Goal: Information Seeking & Learning: Find specific fact

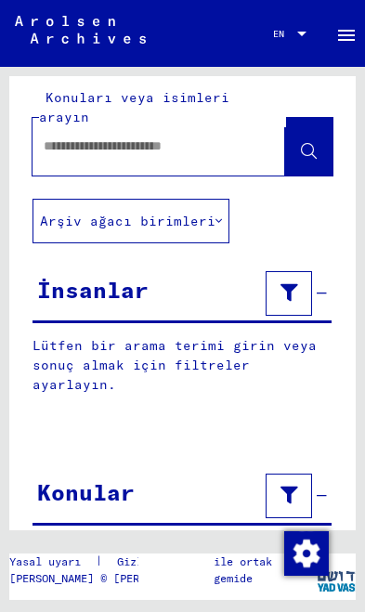
scroll to position [10, 0]
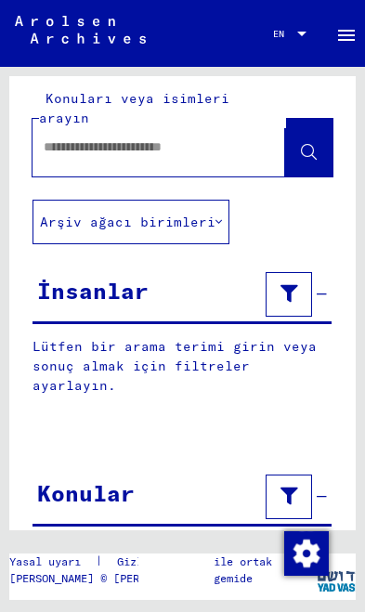
click at [296, 489] on icon at bounding box center [289, 495] width 18 height 13
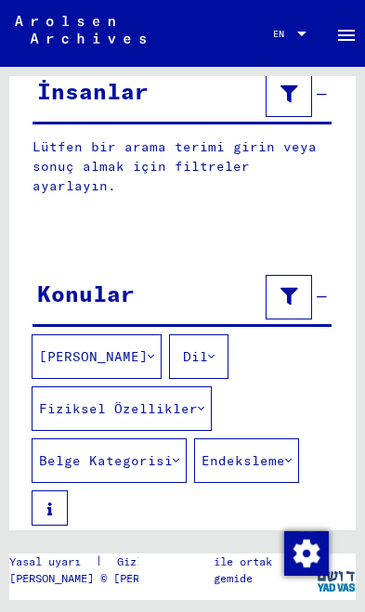
scroll to position [209, 0]
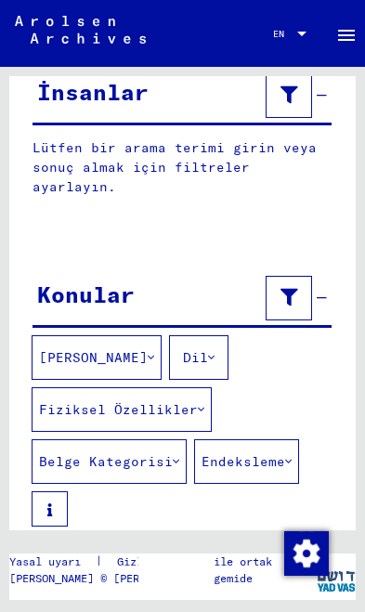
click at [198, 403] on icon at bounding box center [201, 409] width 6 height 13
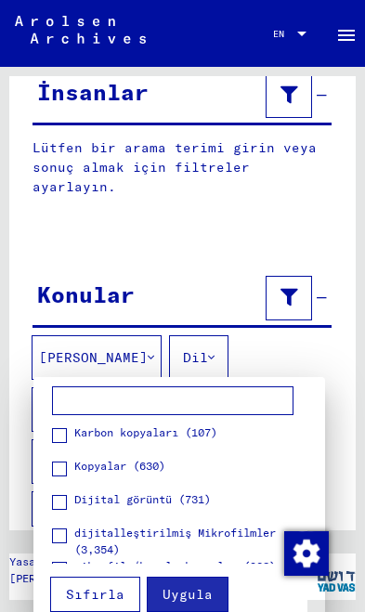
click at [66, 503] on span at bounding box center [59, 502] width 15 height 15
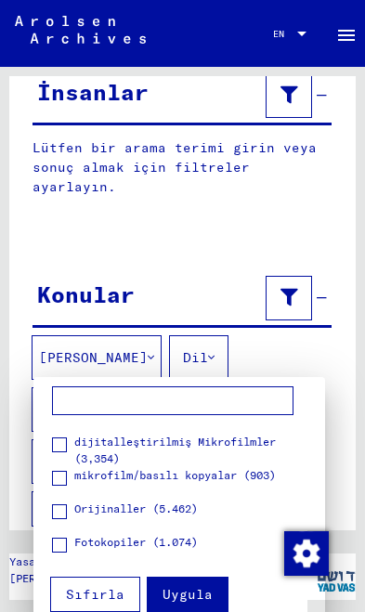
scroll to position [84, 0]
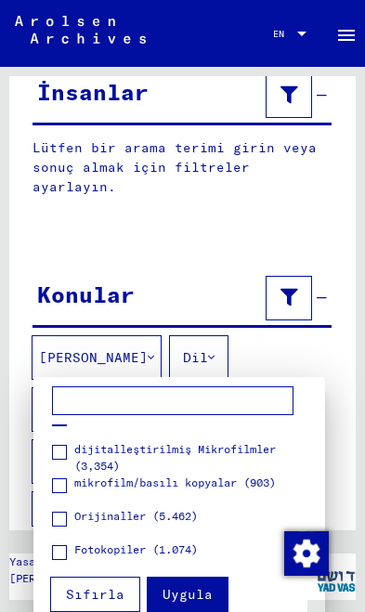
click at [62, 459] on span at bounding box center [59, 452] width 15 height 15
click at [70, 492] on label "mikrofilm/basılı kopyalar (903)" at bounding box center [164, 483] width 224 height 19
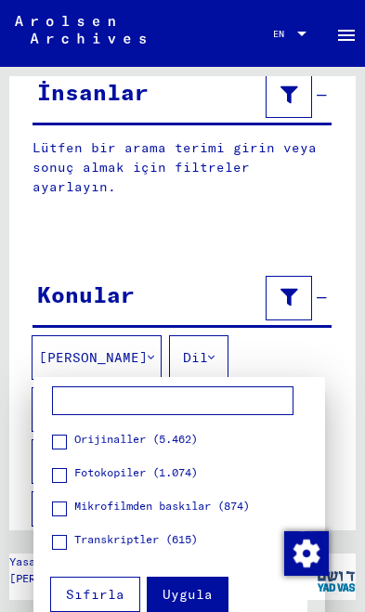
scroll to position [161, 0]
click at [60, 481] on span at bounding box center [59, 475] width 15 height 15
click at [61, 539] on span at bounding box center [59, 542] width 15 height 15
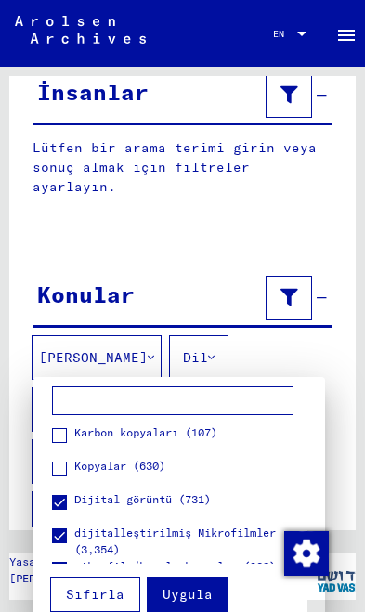
scroll to position [0, 0]
click at [66, 475] on span at bounding box center [59, 468] width 15 height 15
click at [61, 473] on span at bounding box center [59, 468] width 15 height 15
click at [210, 595] on button "Uygula" at bounding box center [188, 594] width 82 height 35
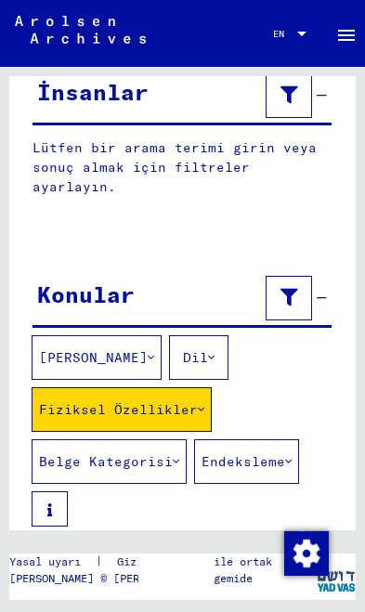
scroll to position [109, 0]
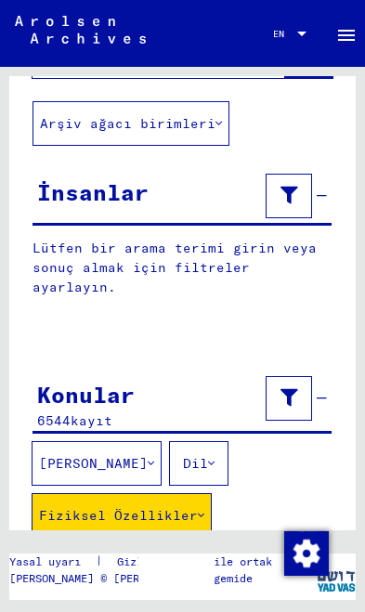
click at [178, 545] on button "Belge Kategorisi" at bounding box center [109, 567] width 155 height 45
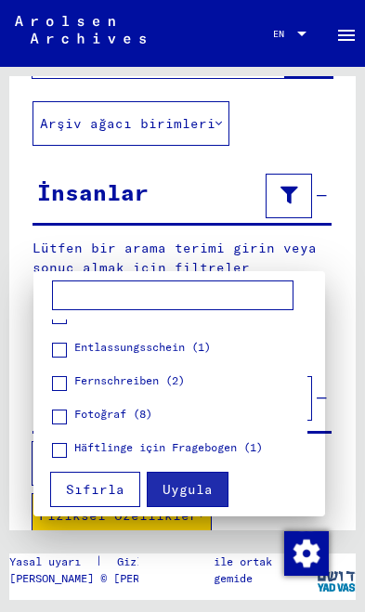
scroll to position [617, 0]
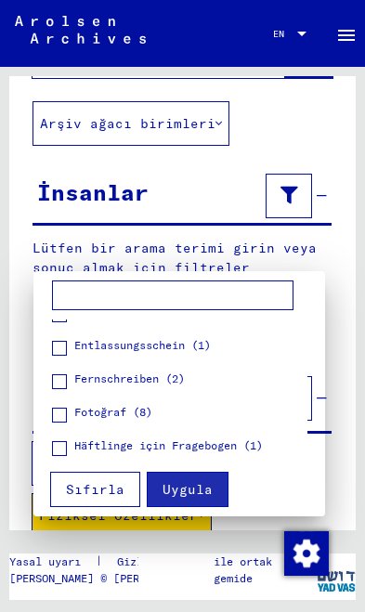
click at [331, 206] on div at bounding box center [182, 306] width 365 height 612
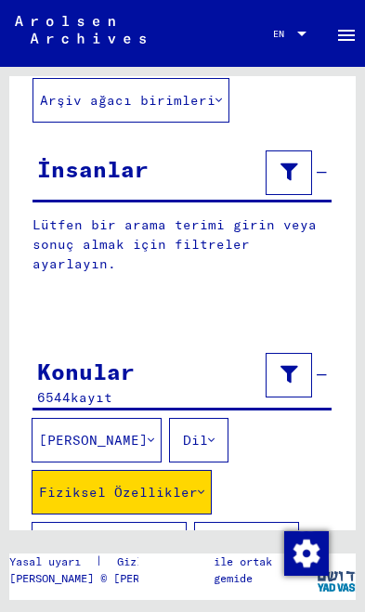
scroll to position [133, 0]
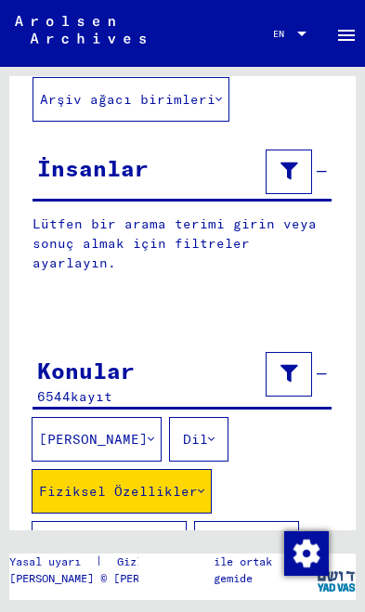
click at [294, 367] on icon at bounding box center [289, 373] width 18 height 13
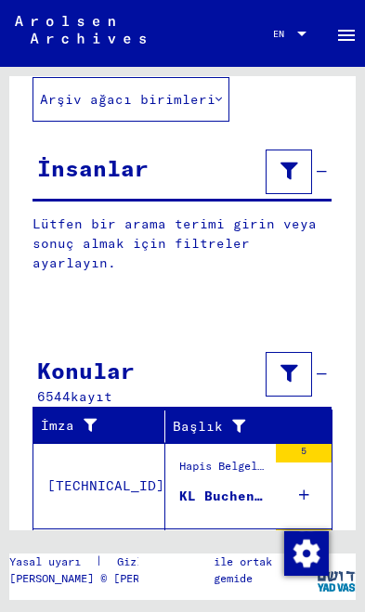
click at [305, 352] on button at bounding box center [289, 374] width 46 height 45
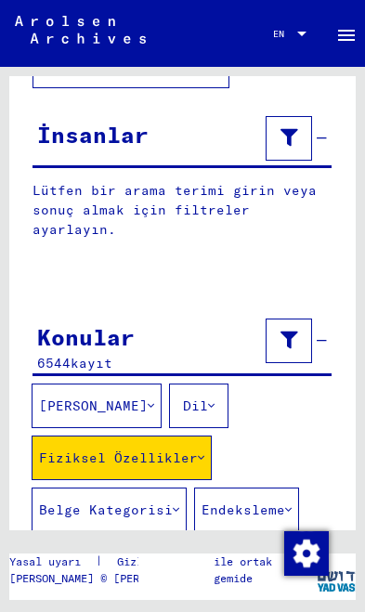
scroll to position [190, 0]
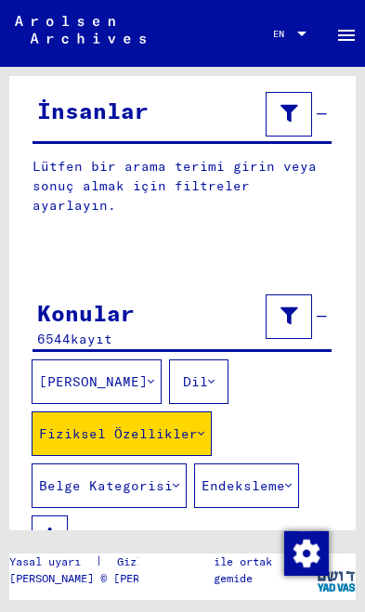
click at [123, 359] on button "[PERSON_NAME]" at bounding box center [97, 381] width 130 height 45
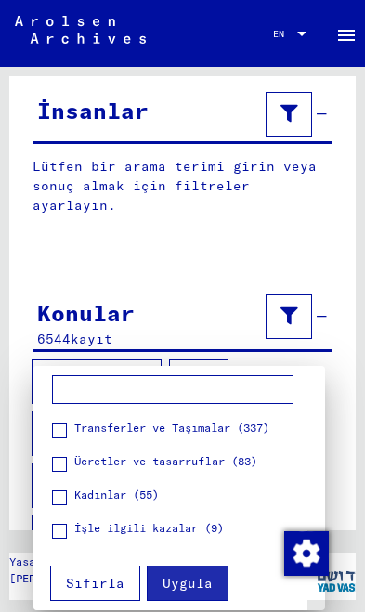
scroll to position [2066, 0]
click at [330, 278] on div at bounding box center [182, 306] width 365 height 612
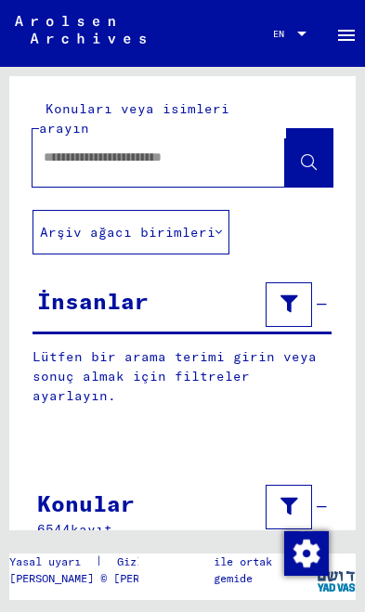
scroll to position [0, 0]
click at [251, 138] on div at bounding box center [158, 158] width 253 height 58
click at [220, 210] on button "Arşiv ağacı birimleri" at bounding box center [130, 232] width 197 height 45
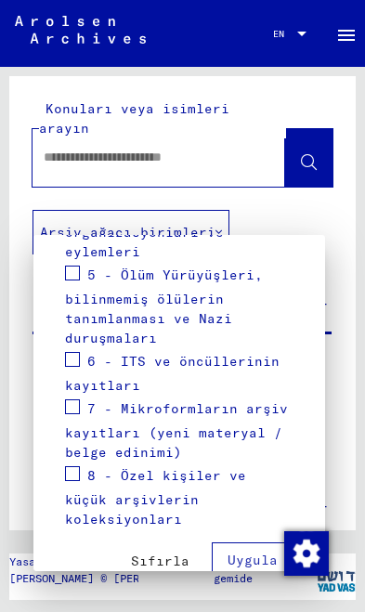
scroll to position [627, 0]
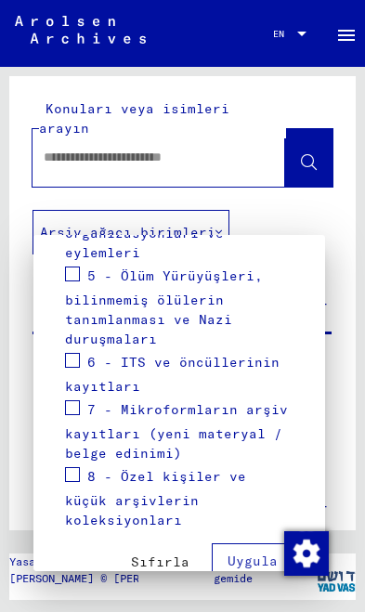
click at [233, 155] on div at bounding box center [182, 306] width 365 height 612
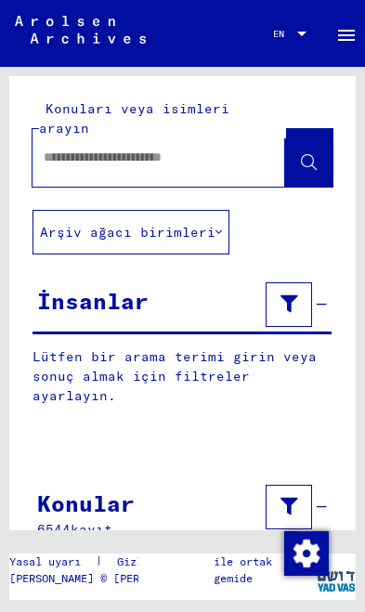
click at [227, 148] on input "text" at bounding box center [142, 157] width 197 height 19
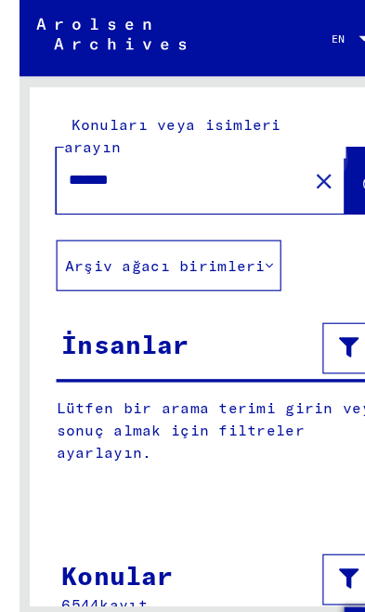
click at [310, 140] on button at bounding box center [308, 158] width 47 height 58
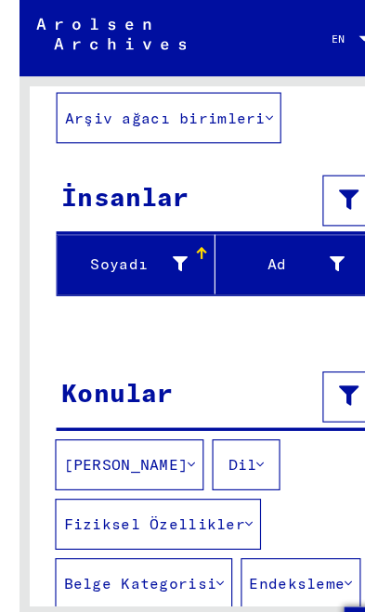
scroll to position [128, 0]
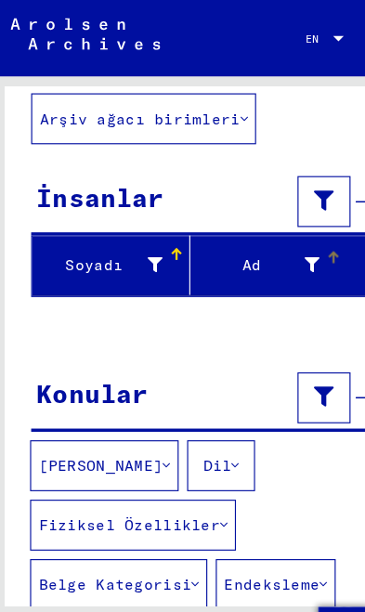
click at [298, 217] on div "Ad" at bounding box center [244, 232] width 130 height 30
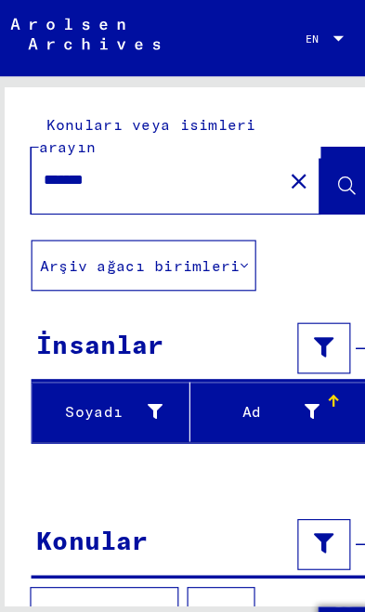
scroll to position [0, 0]
click at [200, 217] on button "Arşiv ağacı birimleri" at bounding box center [130, 232] width 197 height 45
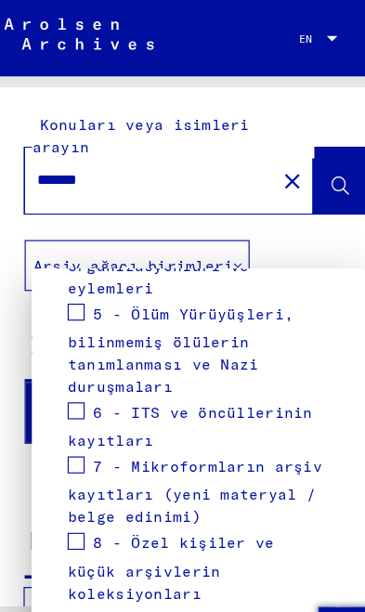
scroll to position [627, 0]
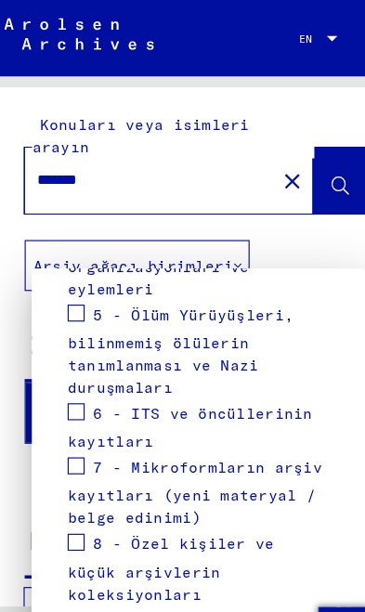
click at [68, 353] on span at bounding box center [72, 360] width 15 height 15
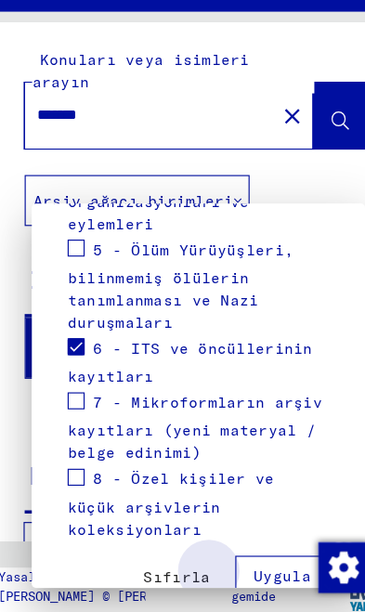
click at [249, 552] on span "Uygula" at bounding box center [252, 560] width 50 height 17
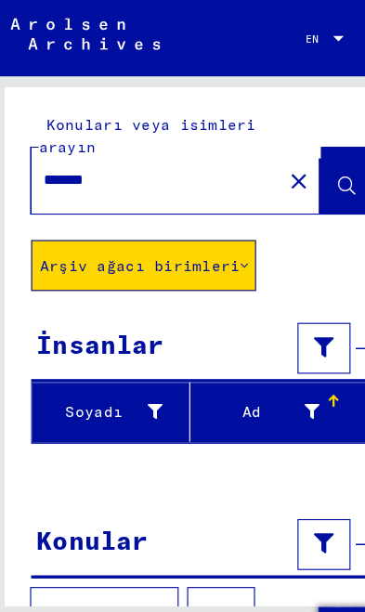
click at [197, 222] on button "Arşiv ağacı birimleri" at bounding box center [130, 232] width 197 height 45
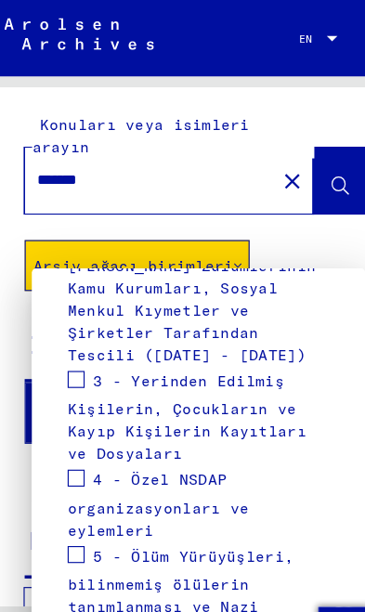
scroll to position [410, 0]
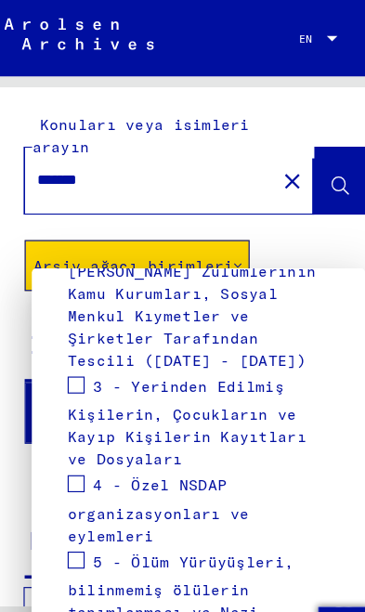
click at [68, 330] on span at bounding box center [72, 337] width 15 height 15
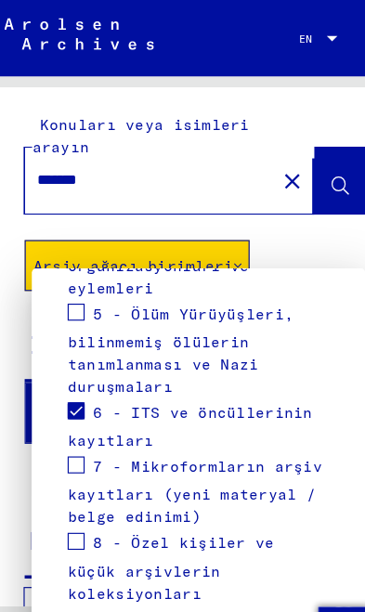
scroll to position [627, 0]
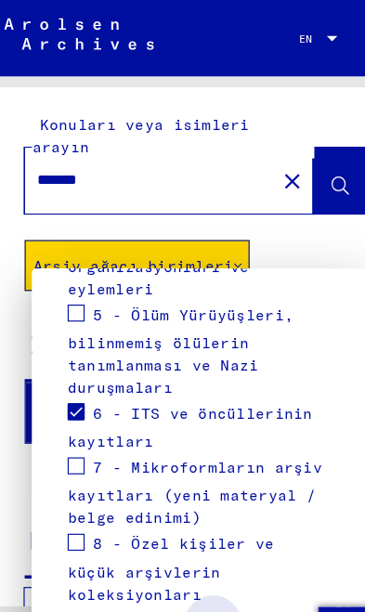
click at [253, 552] on span "Uygula" at bounding box center [252, 560] width 50 height 17
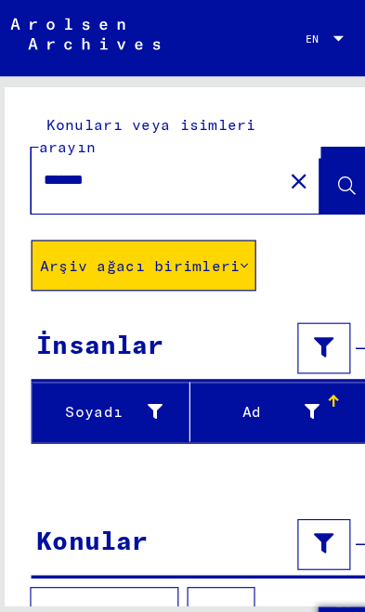
scroll to position [0, 0]
click at [127, 148] on input "*******" at bounding box center [142, 157] width 197 height 19
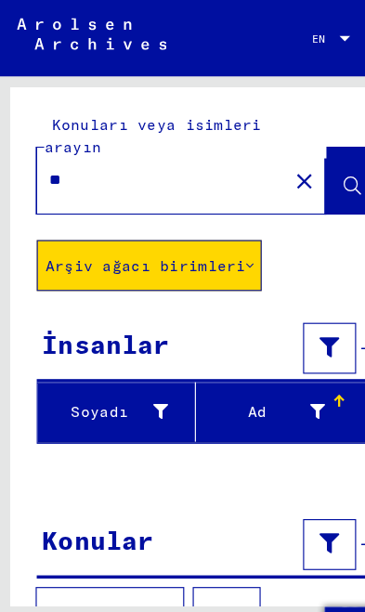
type input "*"
type input "*******"
click at [311, 155] on icon at bounding box center [309, 163] width 16 height 16
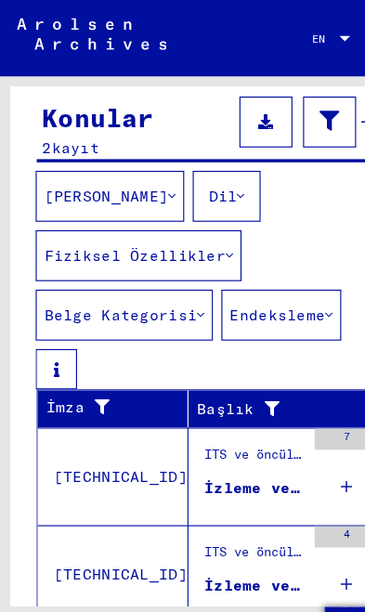
scroll to position [369, 0]
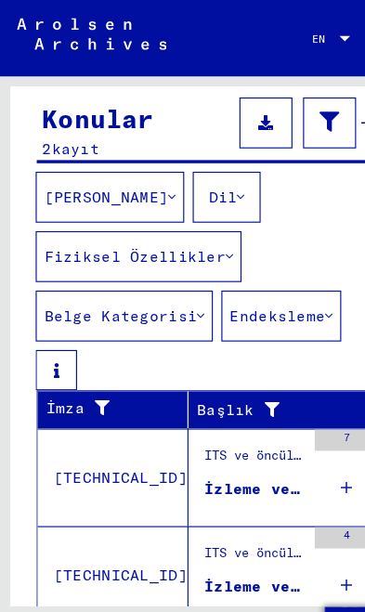
click at [314, 413] on div "7" at bounding box center [304, 418] width 56 height 84
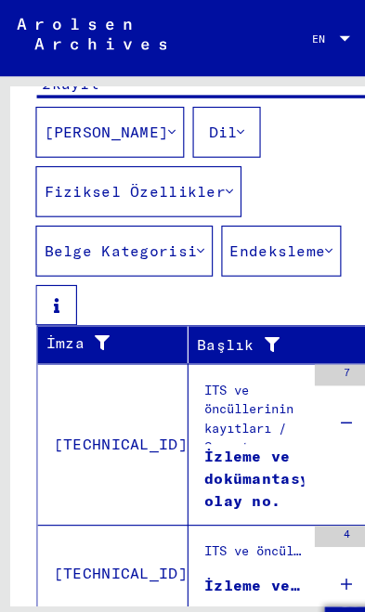
scroll to position [424, 0]
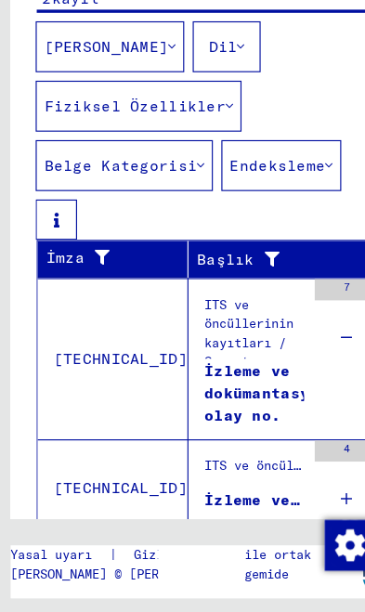
click at [233, 334] on div "ITS ve öncüllerinin kayıtları / Soruşturma işleme / 1947 itibariyle ITS [PERSON…" at bounding box center [222, 366] width 87 height 65
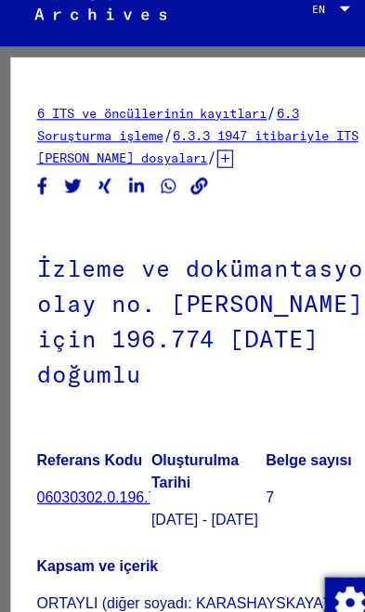
click at [190, 157] on icon at bounding box center [197, 165] width 14 height 16
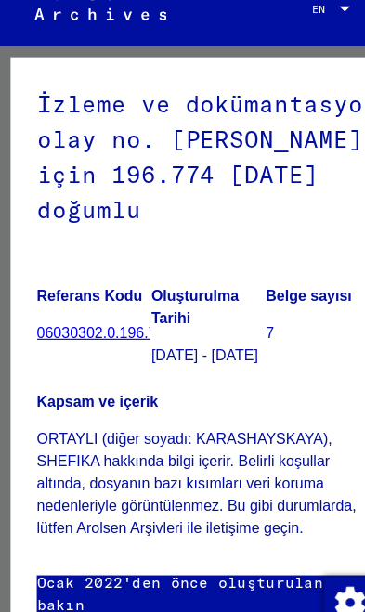
scroll to position [242, 0]
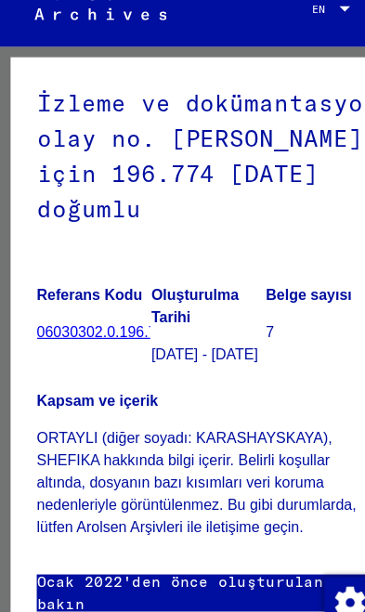
click at [99, 308] on link "06030302.0.196.774" at bounding box center [91, 315] width 119 height 15
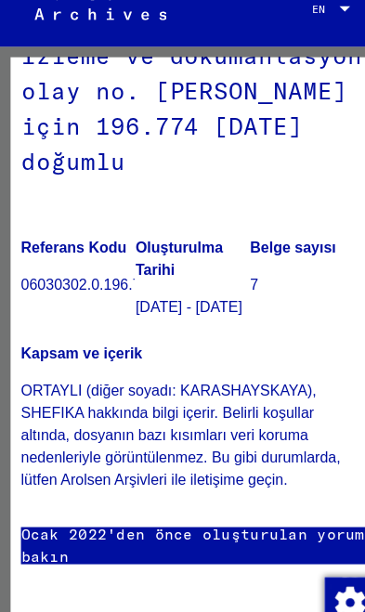
scroll to position [318, 11]
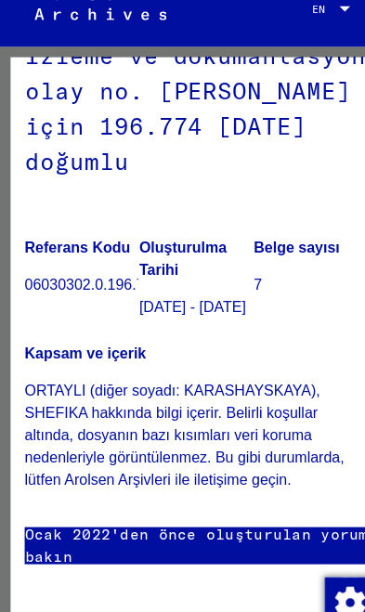
click at [229, 266] on p "7" at bounding box center [271, 275] width 99 height 19
click at [240, 266] on p "7" at bounding box center [271, 275] width 99 height 19
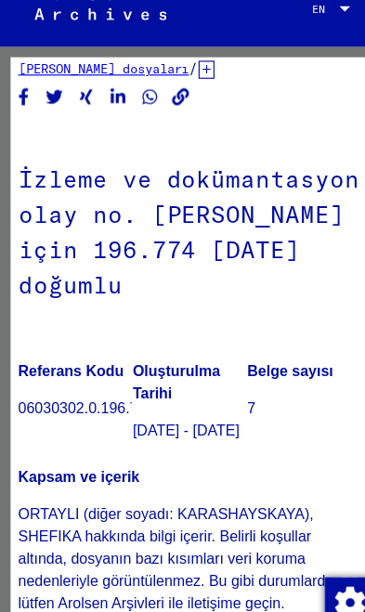
scroll to position [65, 6]
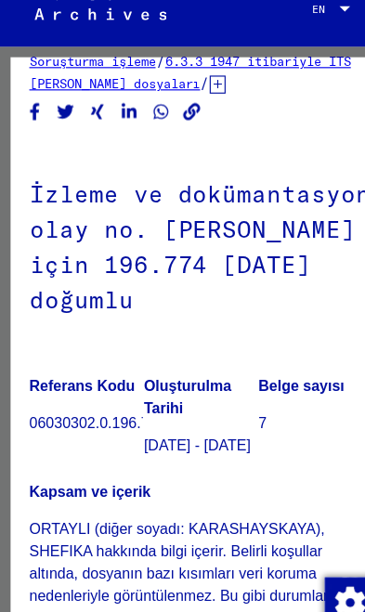
click at [242, 386] on p "7" at bounding box center [276, 395] width 99 height 19
click at [241, 386] on p "7" at bounding box center [276, 395] width 99 height 19
click at [245, 263] on h1 "İzleme ve dokümantasyon olay no. [PERSON_NAME] için 196.774 [DATE] doğumlu" at bounding box center [176, 240] width 300 height 174
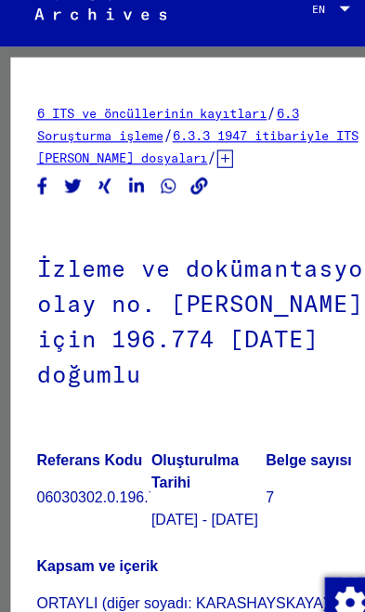
scroll to position [0, 0]
click at [190, 157] on icon at bounding box center [197, 165] width 14 height 16
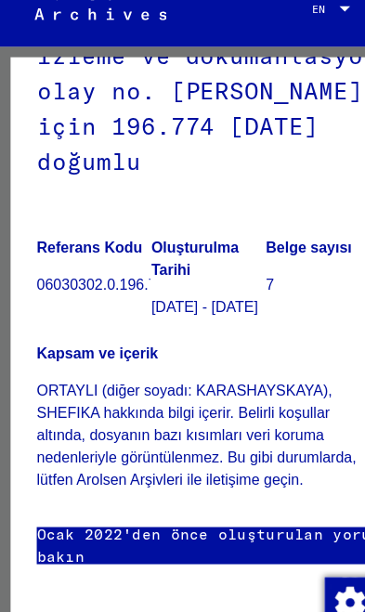
scroll to position [335, 0]
click at [254, 358] on p "ORTAYLI (diğer soyadı: KARASHAYSKAYA), SHEFIKA hakkında bilgi içerir. Belirli k…" at bounding box center [182, 406] width 300 height 97
click at [227, 304] on div "Kapsam ve içerik ORTAYLI (diğer soyadı: KARASHAYSKAYA), SHEFIKA hakkında bilgi …" at bounding box center [182, 380] width 300 height 152
click at [186, 285] on p "[DATE] - [DATE]" at bounding box center [182, 294] width 99 height 19
click at [190, 220] on figure "Oluşturulma Tarihi [DATE] - [DATE]" at bounding box center [182, 262] width 99 height 84
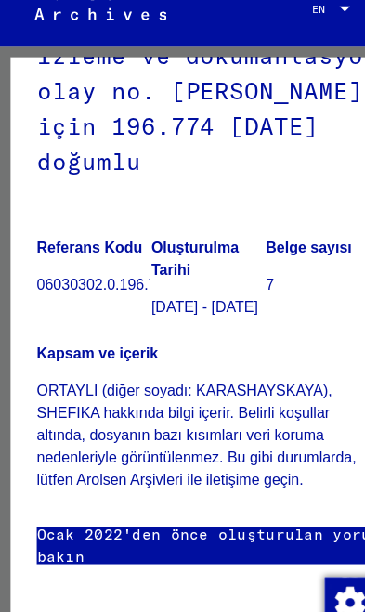
click at [160, 285] on p "[DATE] - [DATE]" at bounding box center [182, 294] width 99 height 19
click at [164, 304] on div "Kapsam ve içerik ORTAYLI (diğer soyadı: KARASHAYSKAYA), SHEFIKA hakkında bilgi …" at bounding box center [182, 380] width 300 height 152
click at [199, 358] on p "ORTAYLI (diğer soyadı: KARASHAYSKAYA), SHEFIKA hakkında bilgi içerir. Belirli k…" at bounding box center [182, 406] width 300 height 97
click at [221, 358] on p "ORTAYLI (diğer soyadı: KARASHAYSKAYA), SHEFIKA hakkında bilgi içerir. Belirli k…" at bounding box center [182, 406] width 300 height 97
